Goal: Task Accomplishment & Management: Manage account settings

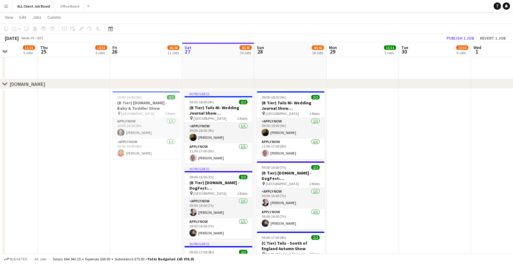
scroll to position [0, 273]
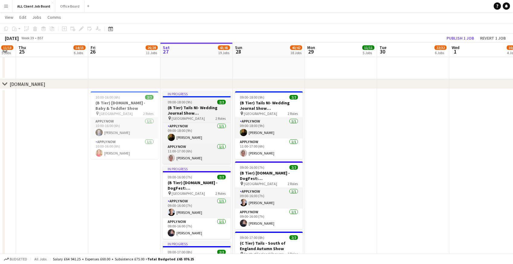
click at [205, 106] on h3 "(B Tier) Tails NI- Wedding Journal Show [GEOGRAPHIC_DATA]" at bounding box center [197, 110] width 68 height 11
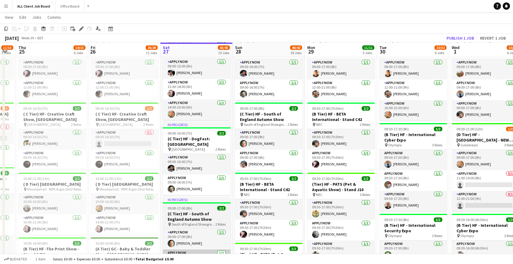
scroll to position [0, 0]
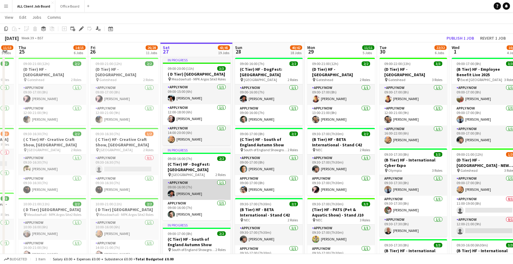
click at [185, 186] on app-card-role "APPLY NOW 1/1 09:00-16:00 (7h) Suraj Sharma" at bounding box center [197, 189] width 68 height 21
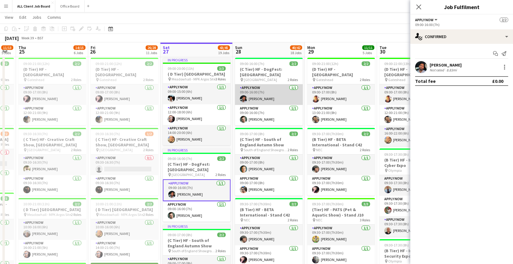
click at [266, 89] on app-card-role "APPLY NOW 1/1 09:00-16:00 (7h) Suraj Sharma" at bounding box center [269, 94] width 68 height 21
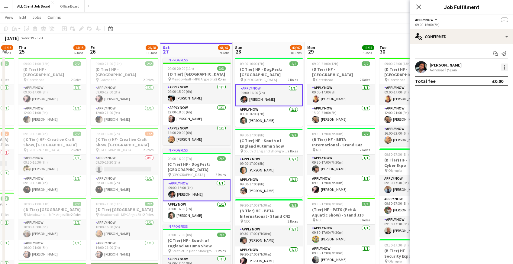
click at [506, 66] on div at bounding box center [504, 66] width 7 height 7
click at [470, 123] on span "Remove" at bounding box center [475, 121] width 18 height 5
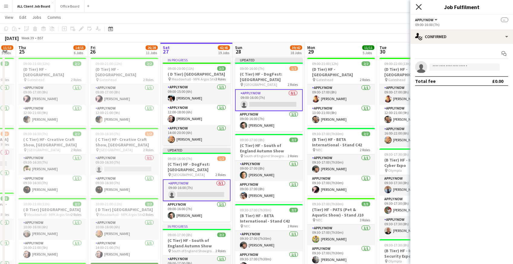
click at [419, 5] on icon at bounding box center [418, 7] width 6 height 6
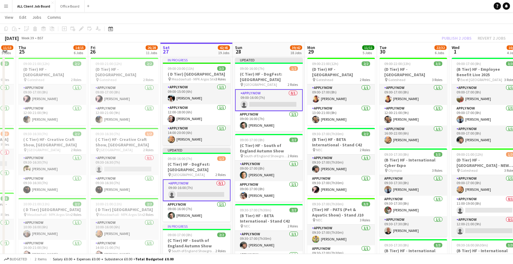
click at [407, 5] on app-navbar "Menu Boards Boards Boards All jobs Status Workforce Workforce My Workforce Recr…" at bounding box center [256, 6] width 513 height 12
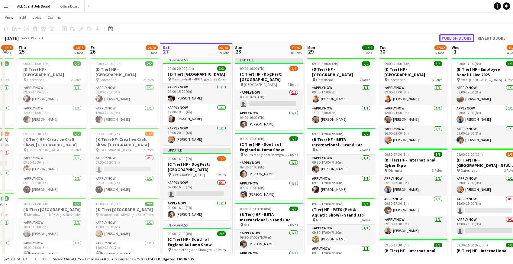
click at [451, 37] on button "Publish 3 jobs" at bounding box center [456, 38] width 35 height 8
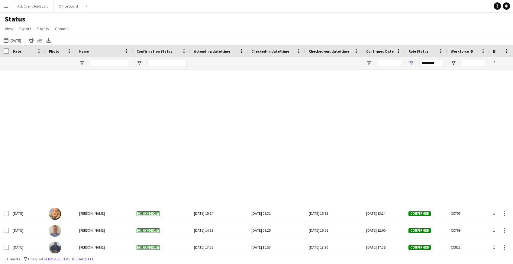
scroll to position [314, 0]
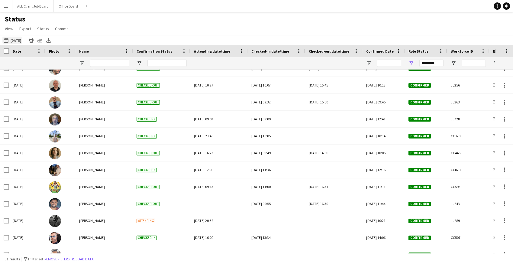
click at [11, 39] on button "26-09-2025 to 02-10-2025 Today" at bounding box center [12, 40] width 20 height 7
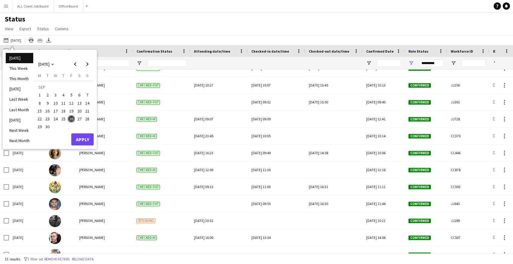
click at [78, 118] on span "27" at bounding box center [79, 118] width 7 height 7
click at [86, 137] on button "Apply" at bounding box center [82, 139] width 22 height 12
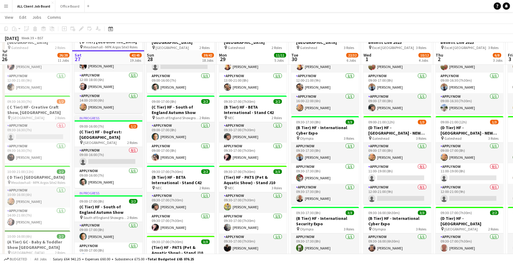
scroll to position [81, 0]
